Goal: Task Accomplishment & Management: Use online tool/utility

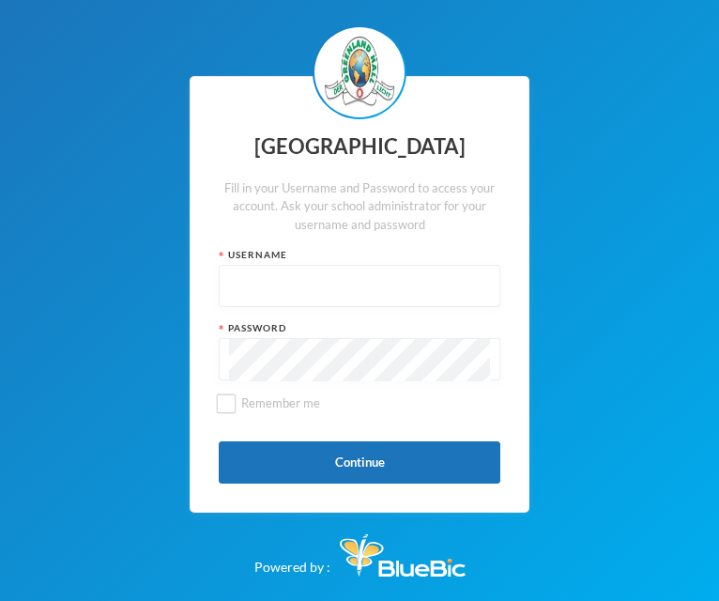
click at [266, 284] on input "text" at bounding box center [359, 287] width 261 height 42
type input "glh24cs60"
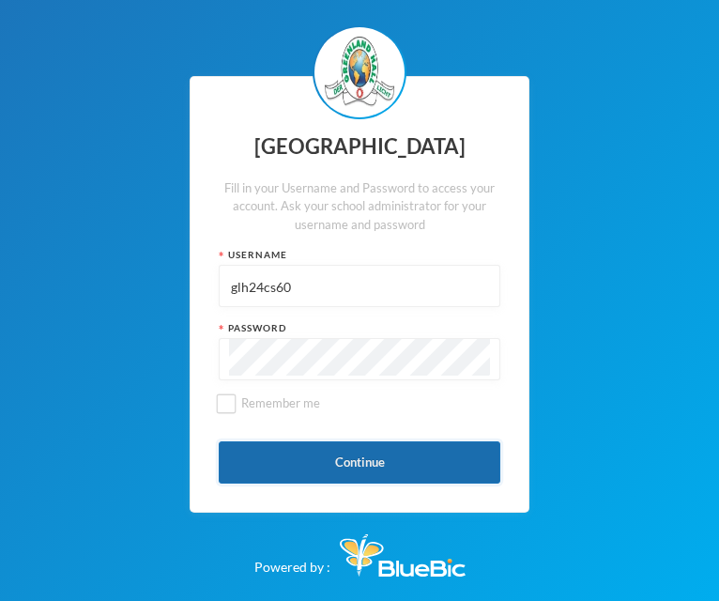
click at [358, 463] on button "Continue" at bounding box center [360, 462] width 282 height 42
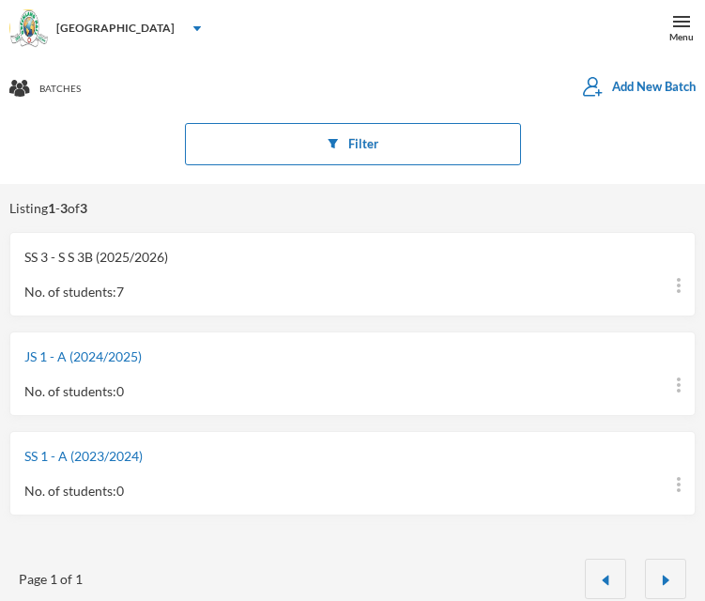
click at [113, 251] on link "SS 3 - S S 3B (2025/2026)" at bounding box center [96, 257] width 144 height 16
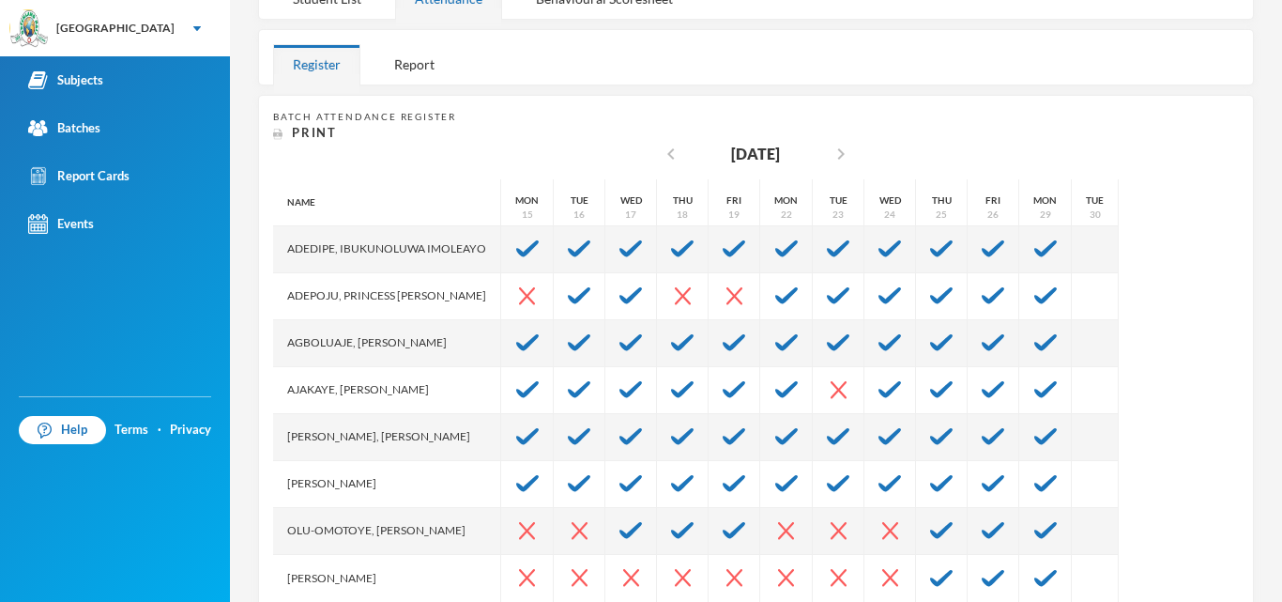
scroll to position [321, 0]
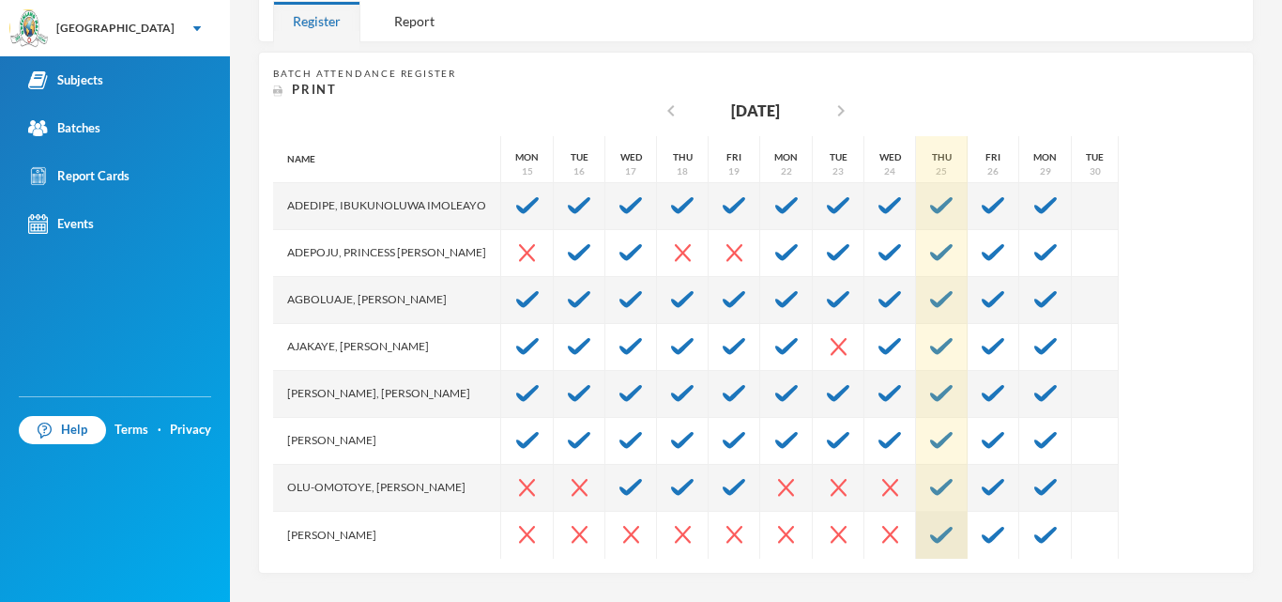
click at [718, 528] on img at bounding box center [941, 534] width 23 height 17
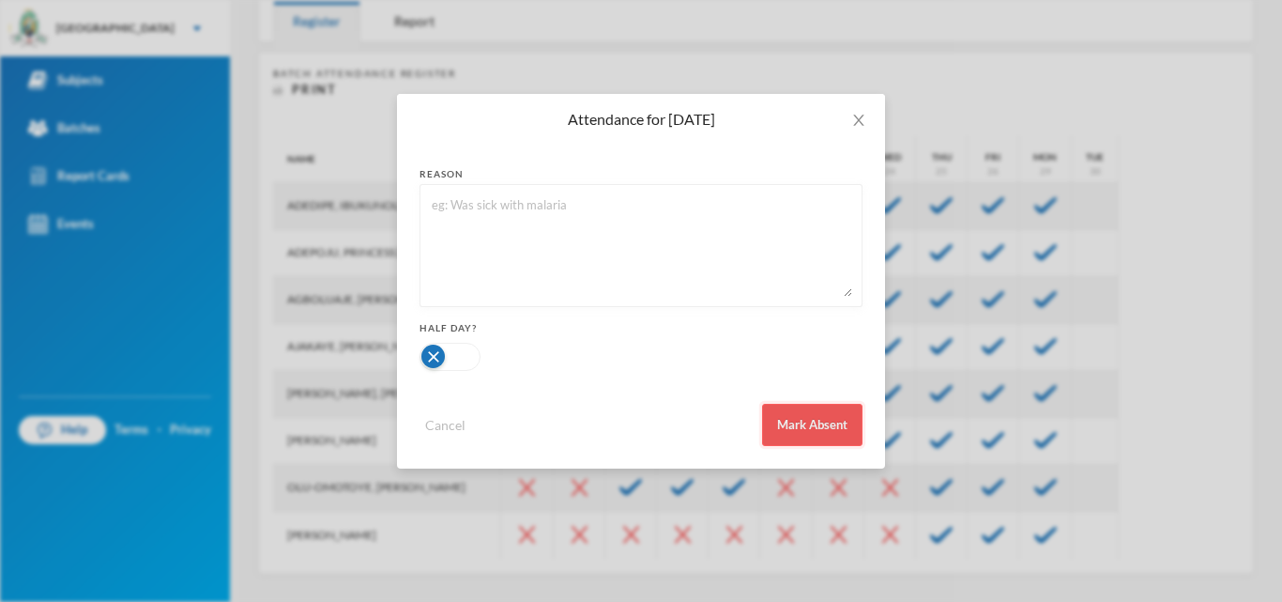
click at [718, 422] on button "Mark Absent" at bounding box center [812, 425] width 100 height 42
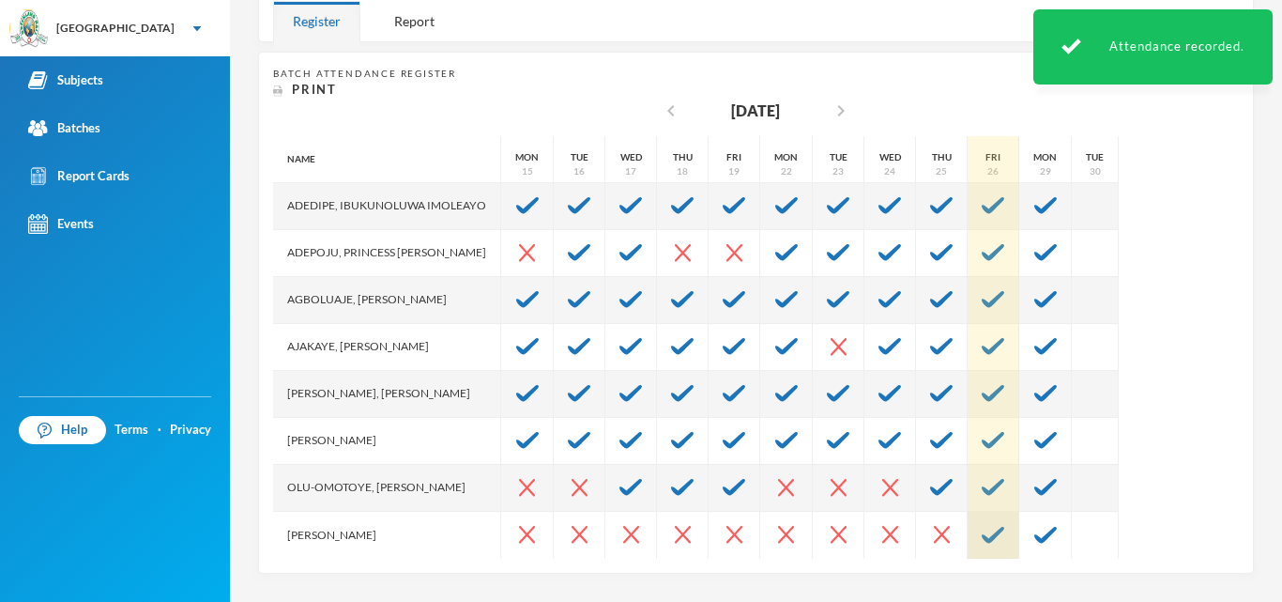
click at [718, 532] on img at bounding box center [993, 534] width 23 height 17
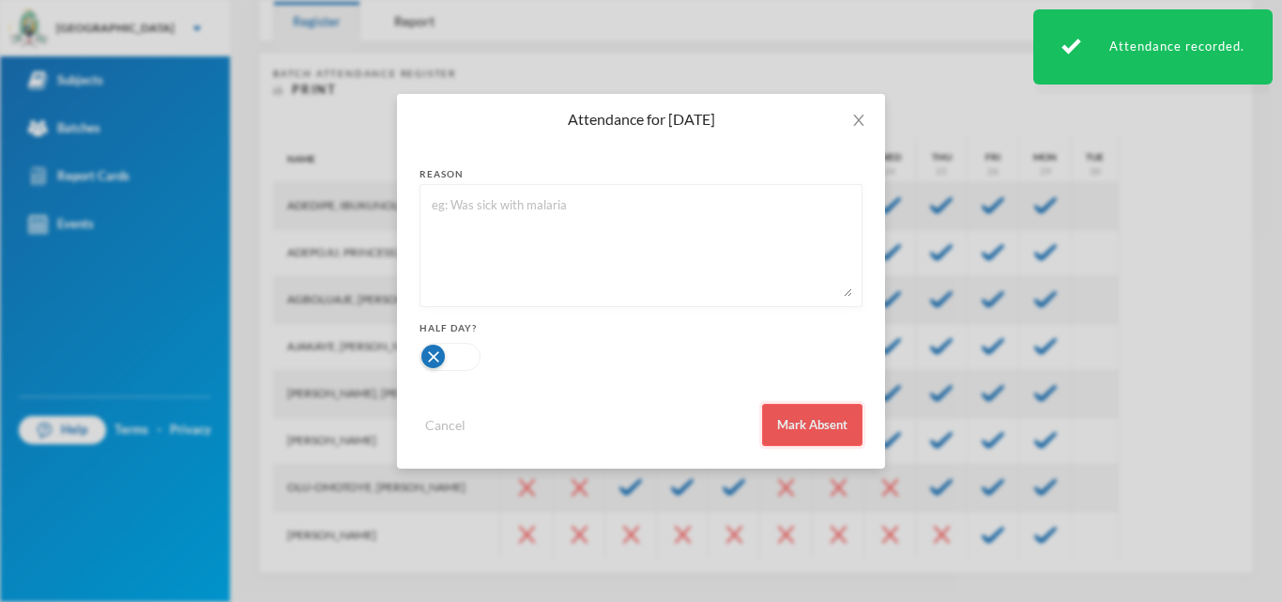
click at [718, 429] on button "Mark Absent" at bounding box center [812, 425] width 100 height 42
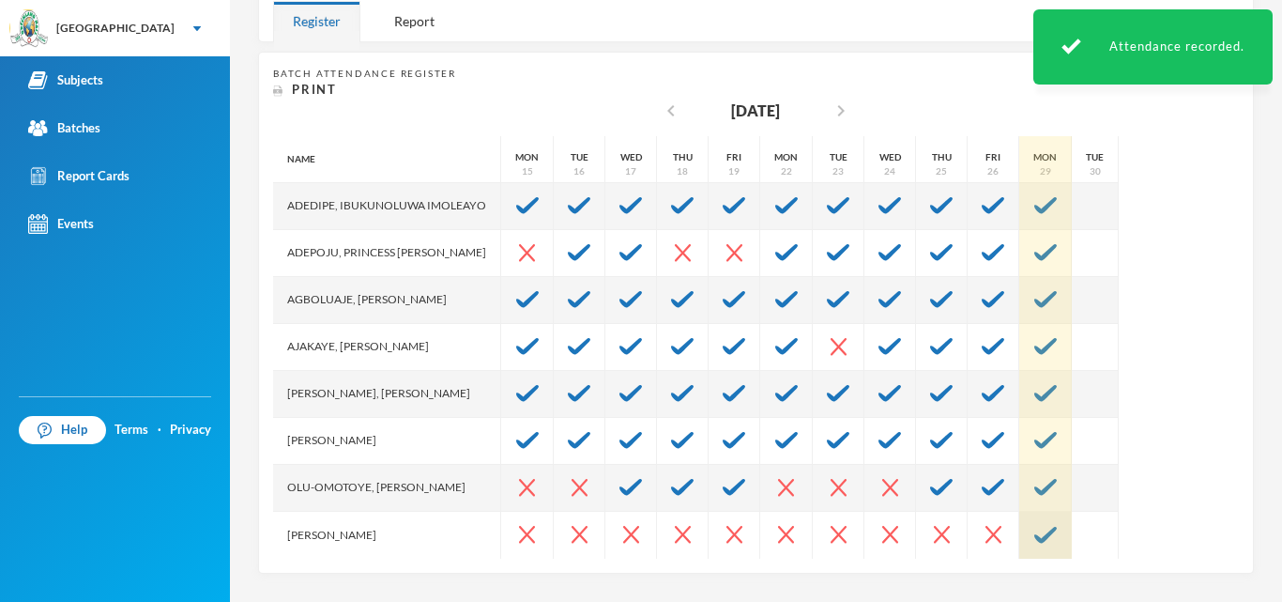
click at [718, 534] on img at bounding box center [1045, 534] width 23 height 17
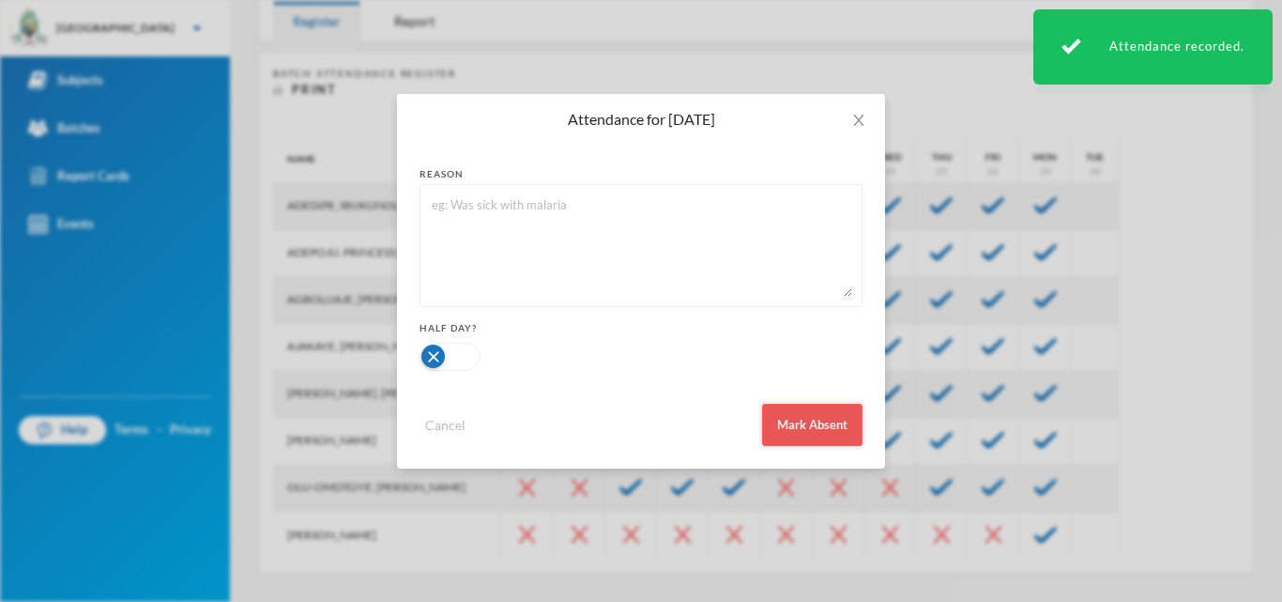
click at [718, 429] on button "Mark Absent" at bounding box center [812, 425] width 100 height 42
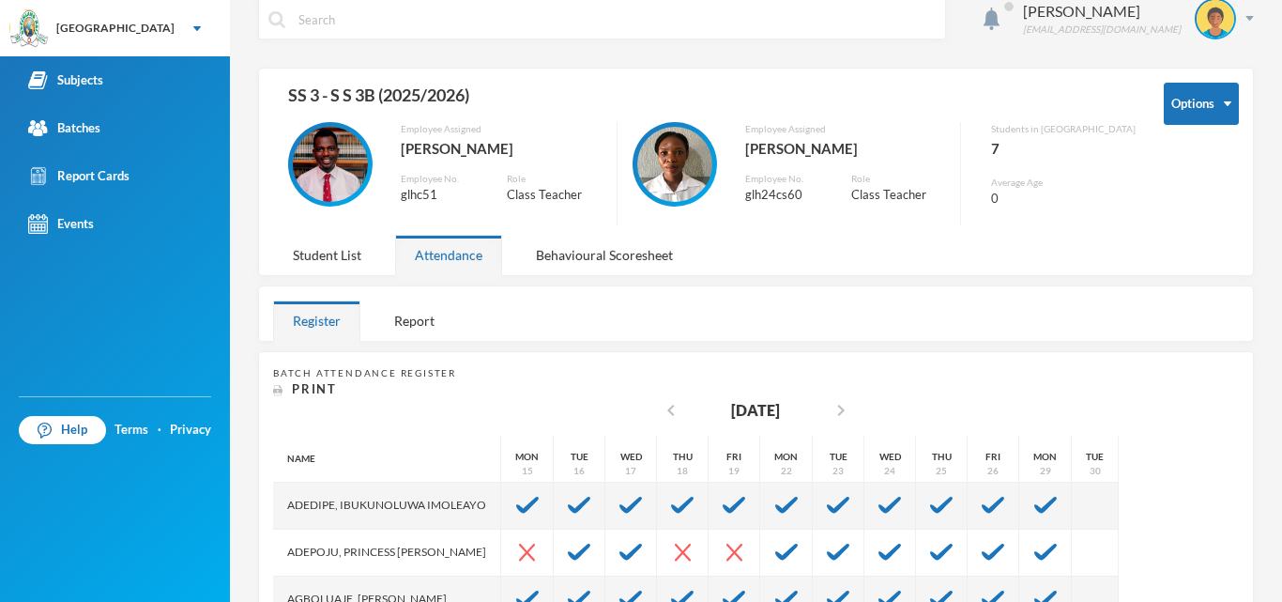
scroll to position [0, 0]
